Goal: Check status: Check status

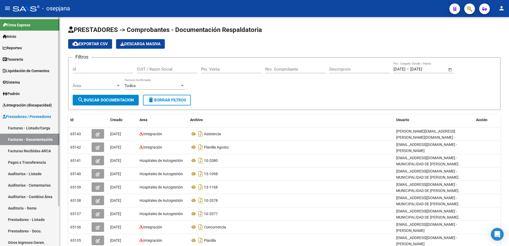
click at [41, 152] on link "Facturas Recibidas ARCA" at bounding box center [29, 150] width 59 height 11
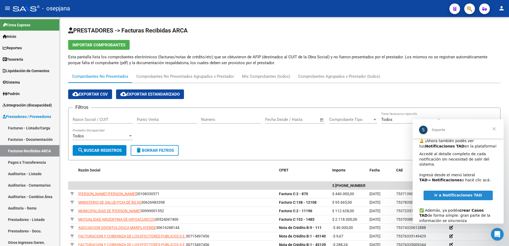
scroll to position [27, 0]
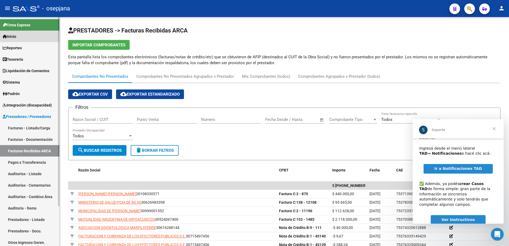
click at [21, 37] on link "Inicio" at bounding box center [29, 36] width 59 height 11
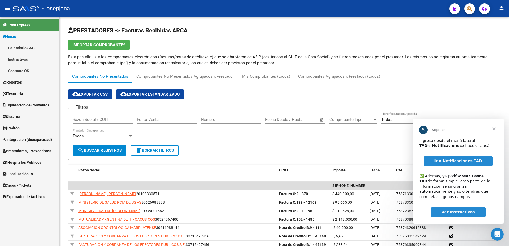
scroll to position [0, 0]
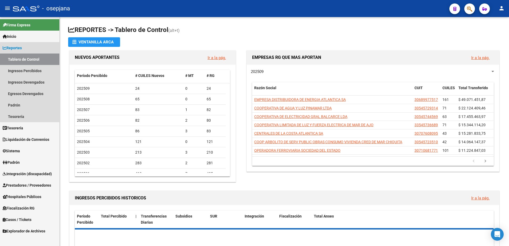
click at [18, 48] on span "Reportes" at bounding box center [12, 48] width 19 height 6
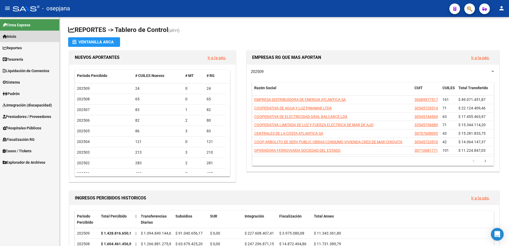
click at [21, 35] on link "Inicio" at bounding box center [29, 36] width 59 height 11
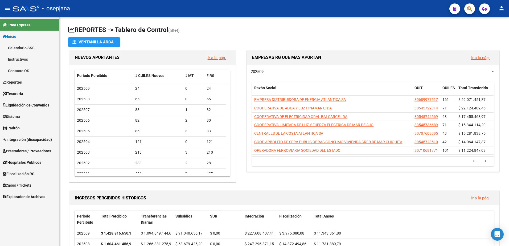
click at [21, 35] on link "Inicio" at bounding box center [29, 36] width 59 height 11
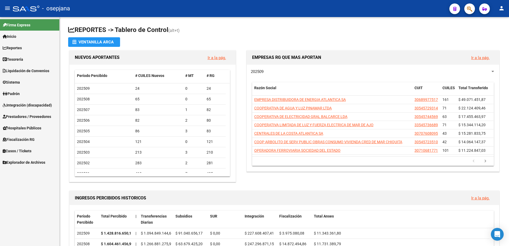
click at [30, 114] on span "Prestadores / Proveedores" at bounding box center [27, 117] width 48 height 6
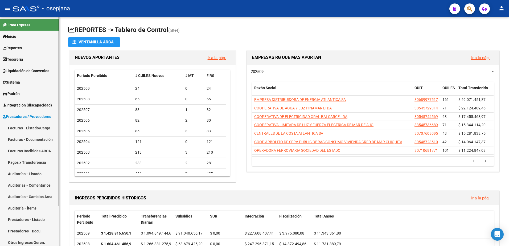
click at [36, 151] on link "Facturas Recibidas ARCA" at bounding box center [29, 150] width 59 height 11
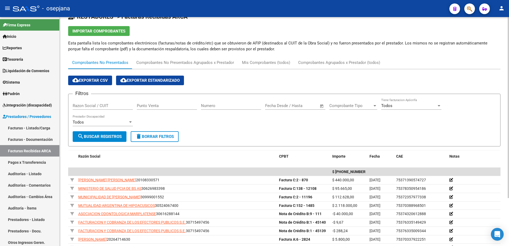
scroll to position [27, 0]
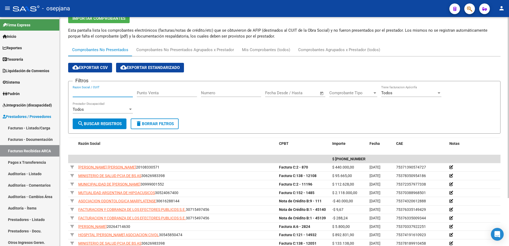
click at [94, 93] on input "Razon Social / CUIT" at bounding box center [103, 93] width 60 height 5
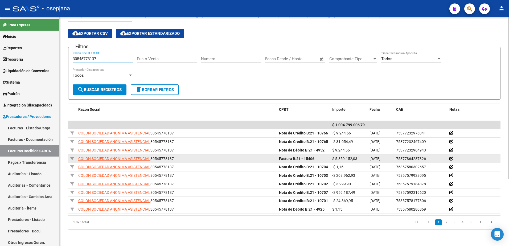
scroll to position [95, 0]
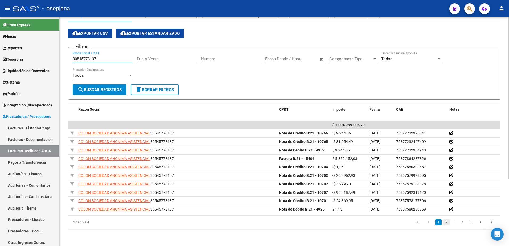
type input "30545778137"
click at [446, 222] on link "2" at bounding box center [446, 222] width 6 height 6
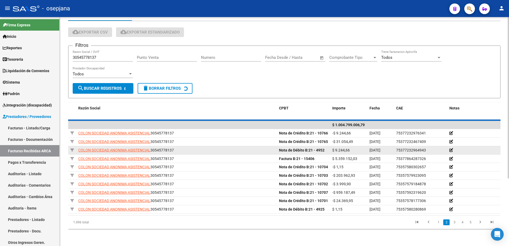
scroll to position [75, 0]
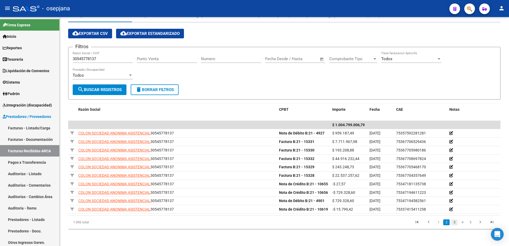
click at [454, 222] on link "3" at bounding box center [454, 222] width 6 height 6
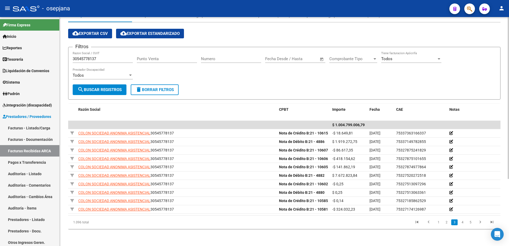
scroll to position [80, 0]
click at [446, 225] on link "2" at bounding box center [446, 222] width 6 height 6
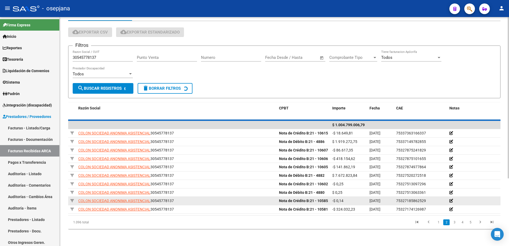
scroll to position [75, 0]
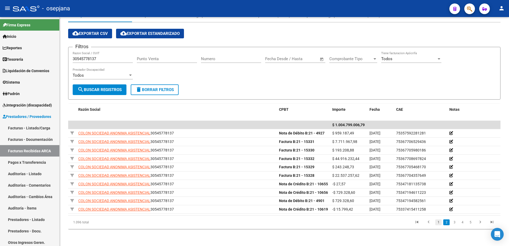
click at [441, 223] on link "1" at bounding box center [438, 222] width 6 height 6
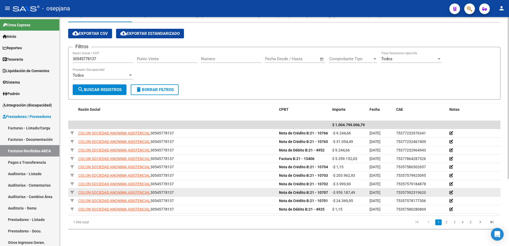
scroll to position [95, 0]
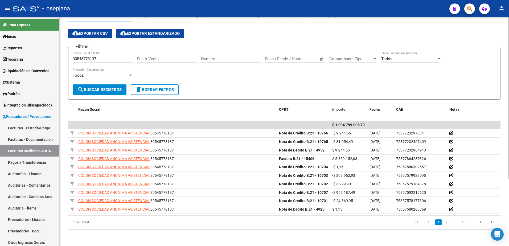
drag, startPoint x: 382, startPoint y: 54, endPoint x: 403, endPoint y: 39, distance: 25.3
click at [382, 54] on form "Filtros 30545778137 Razon Social / CUIT Punto Venta Numero Fecha inicio – Fecha…" at bounding box center [284, 73] width 432 height 53
